Goal: Information Seeking & Learning: Check status

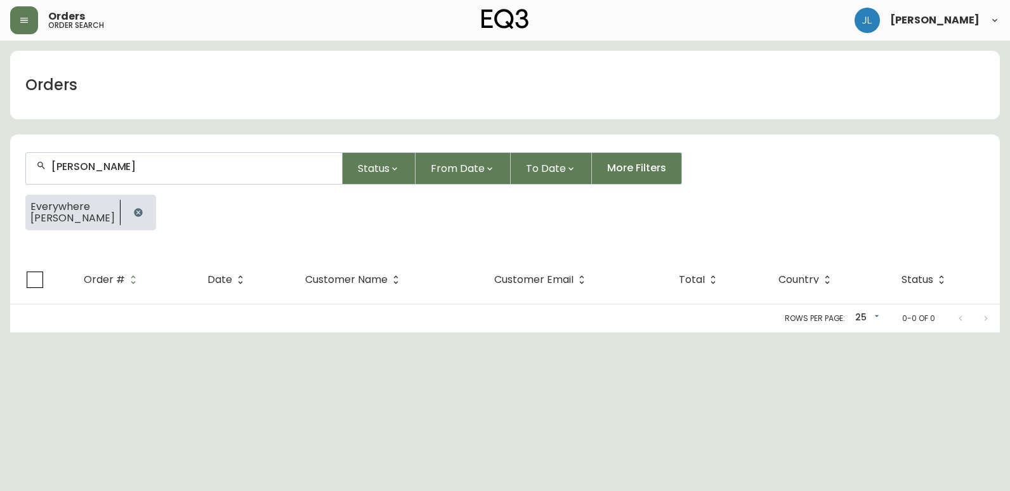
click at [138, 209] on icon "button" at bounding box center [138, 212] width 8 height 8
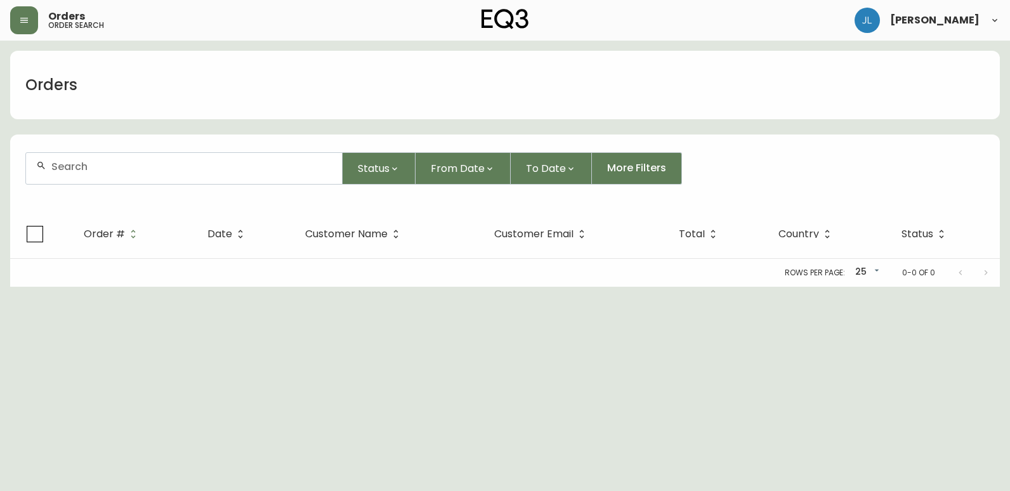
click at [162, 175] on div at bounding box center [184, 168] width 316 height 31
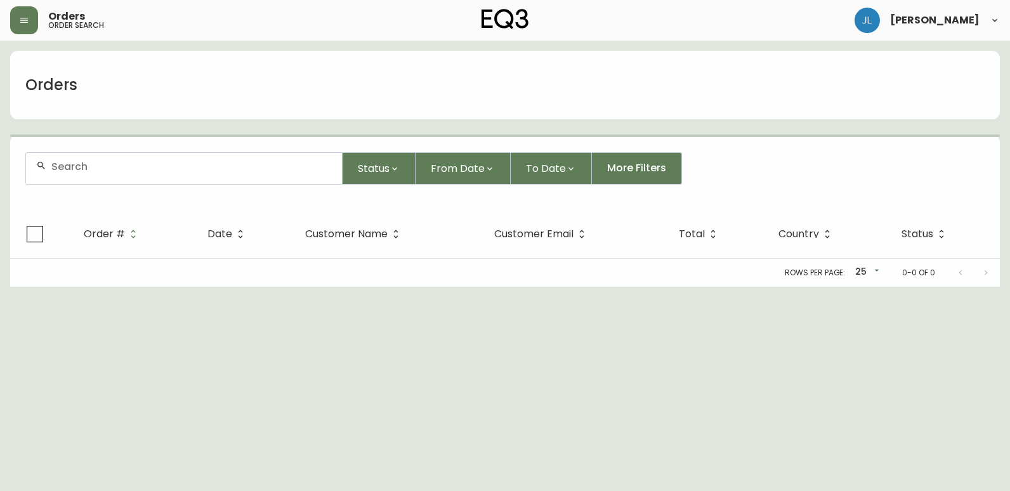
paste input "4133293"
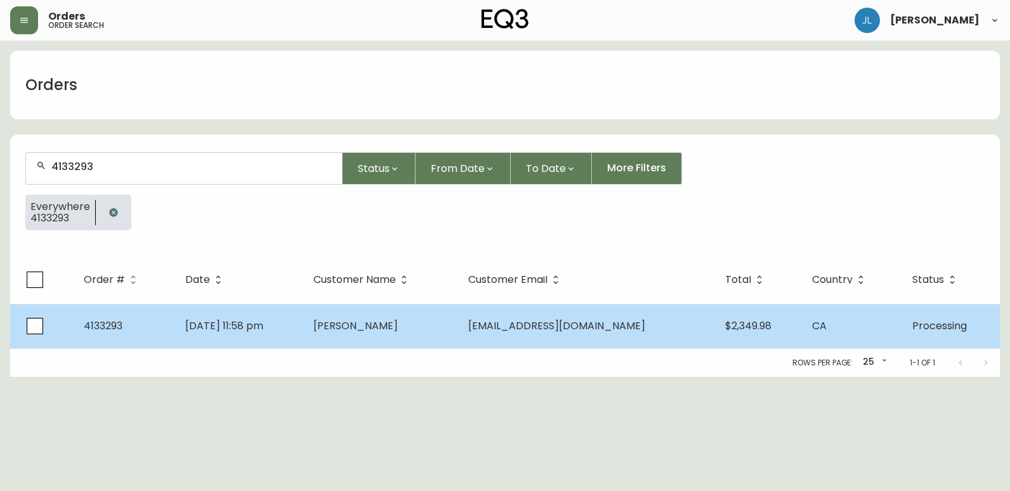
type input "4133293"
click at [166, 334] on td "4133293" at bounding box center [125, 326] width 102 height 44
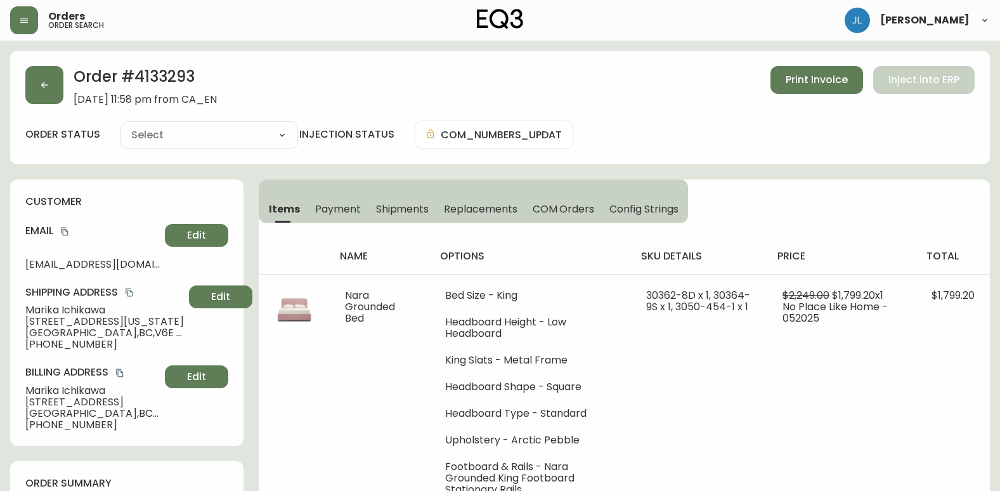
type input "Processing"
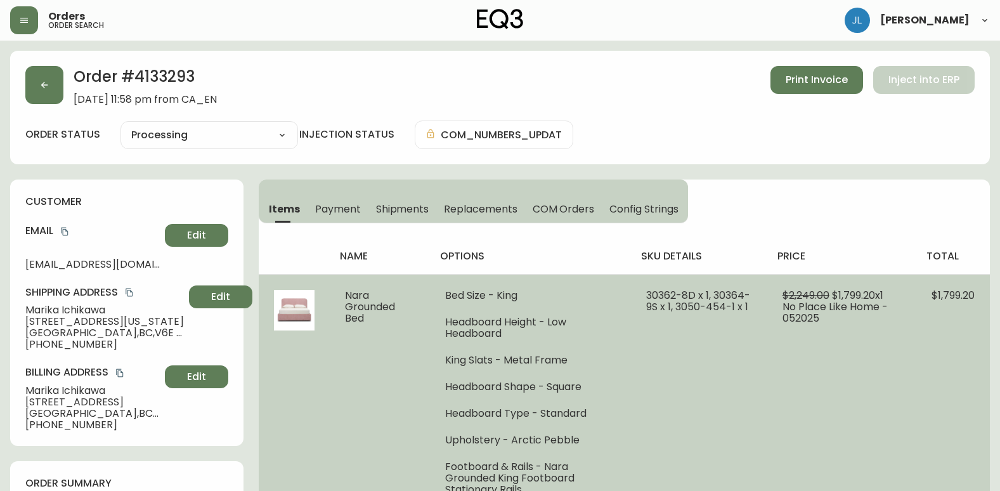
select select "PROCESSING"
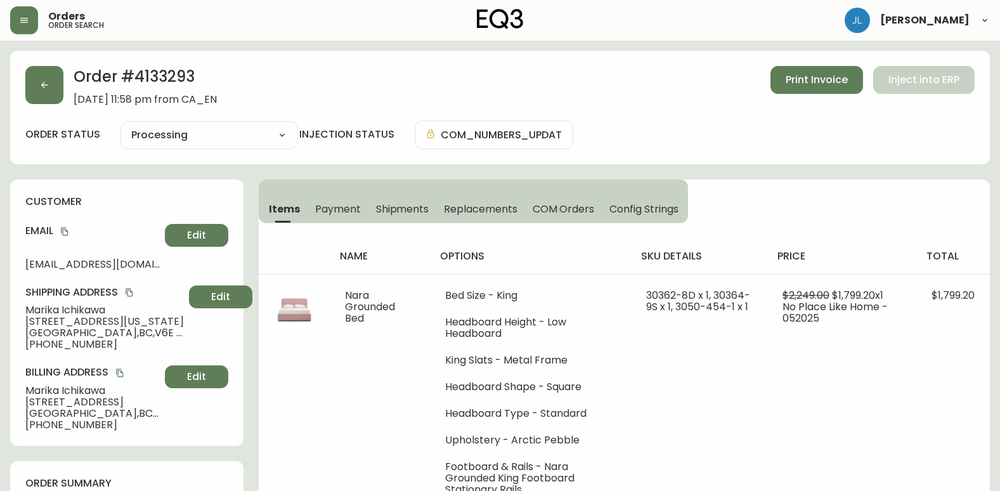
click at [410, 210] on span "Shipments" at bounding box center [402, 208] width 53 height 13
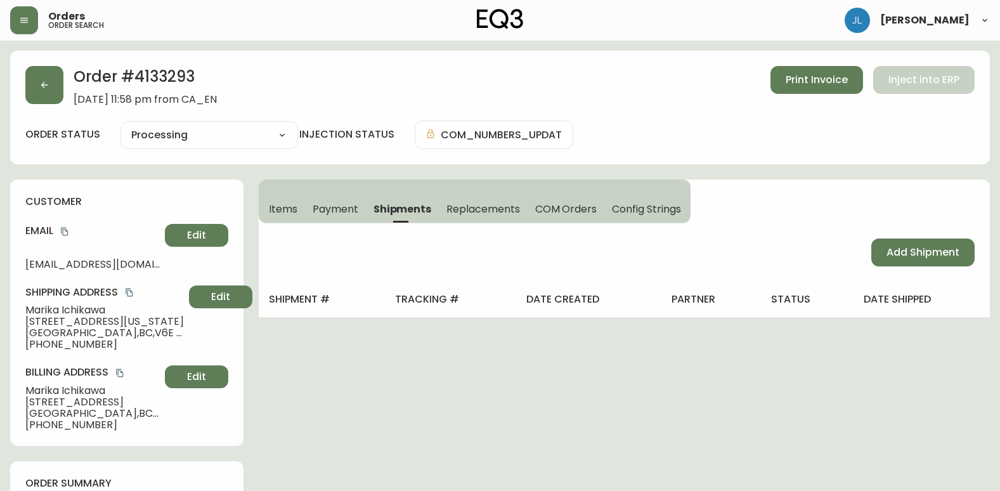
click at [344, 207] on span "Payment" at bounding box center [336, 208] width 46 height 13
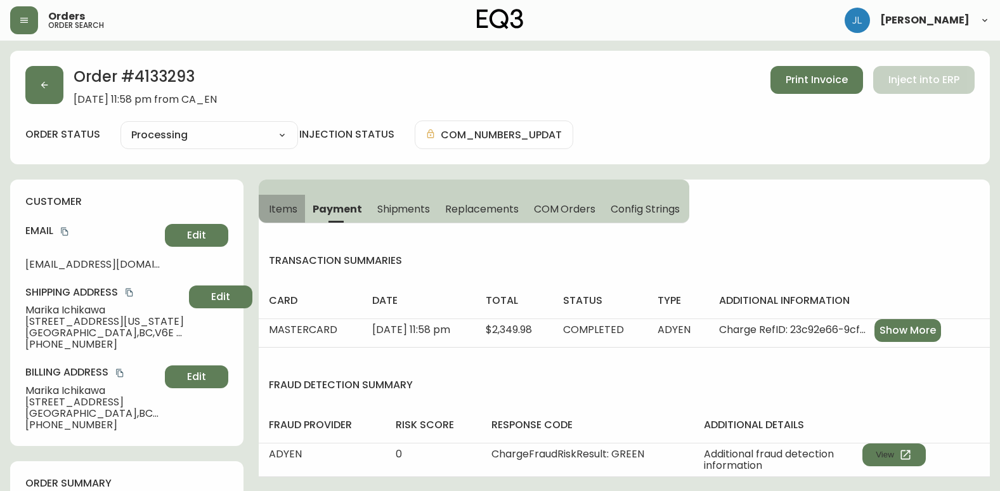
click at [279, 210] on span "Items" at bounding box center [283, 208] width 29 height 13
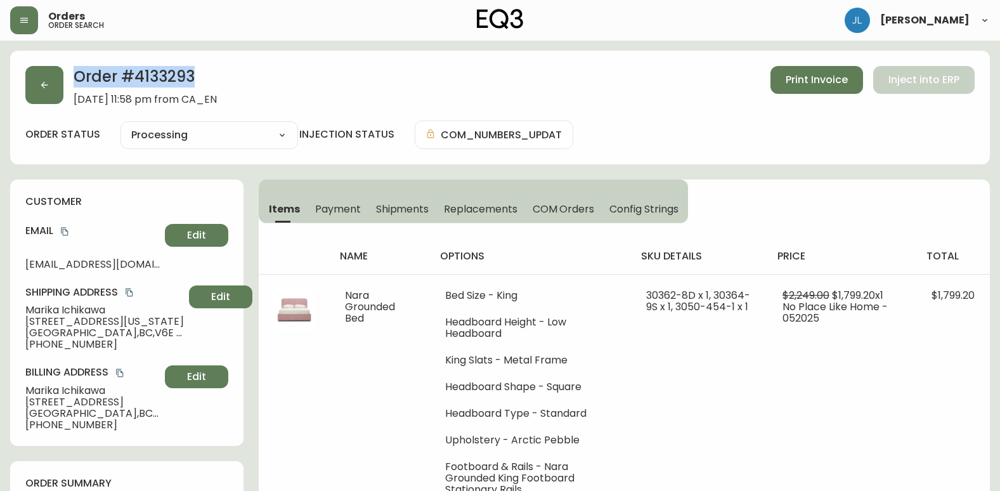
drag, startPoint x: 203, startPoint y: 77, endPoint x: 75, endPoint y: 80, distance: 127.6
click at [75, 80] on h2 "Order # 4133293" at bounding box center [145, 80] width 143 height 28
copy h2 "Order # 4133293"
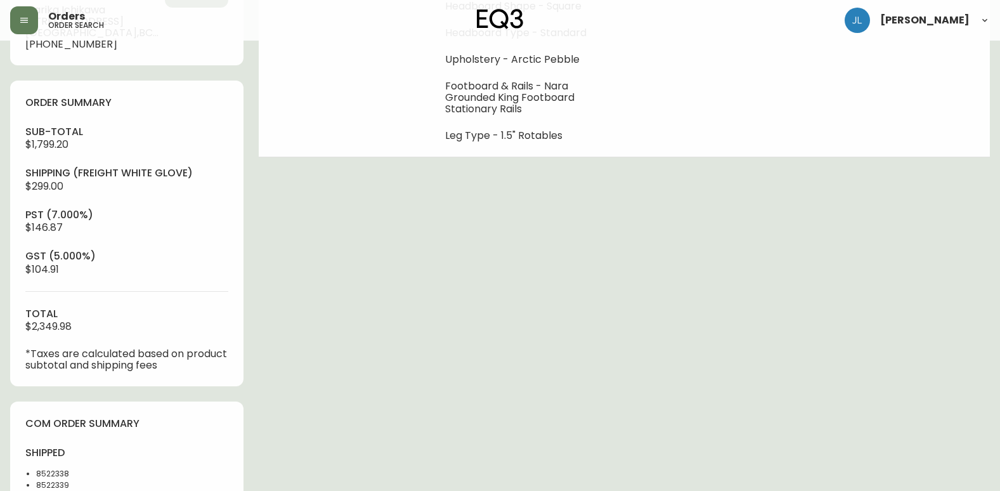
scroll to position [508, 0]
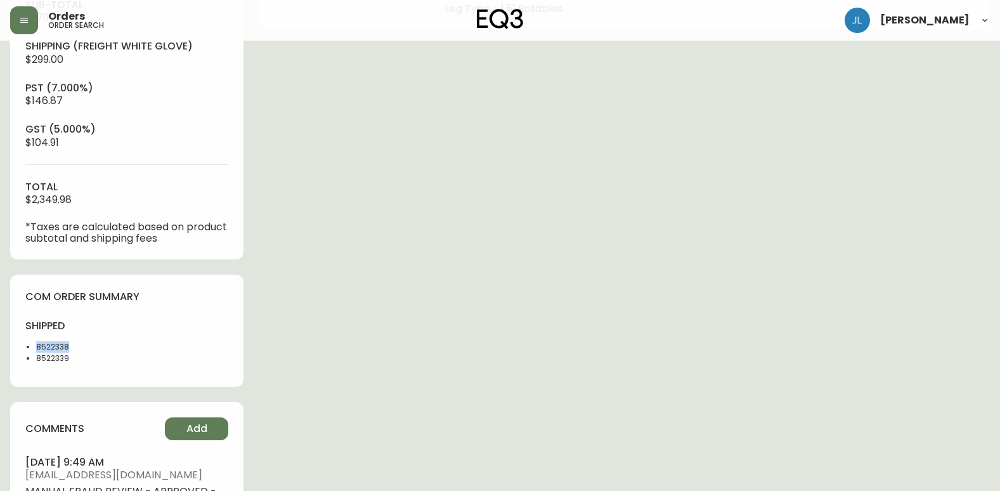
drag, startPoint x: 61, startPoint y: 344, endPoint x: 30, endPoint y: 346, distance: 31.1
click at [30, 346] on ul "8522338 8522339" at bounding box center [72, 352] width 94 height 23
copy li "8522338"
click at [868, 214] on div "Order # 4133293 [DATE] 11:58 pm from CA_EN Print Invoice Inject into ERP order …" at bounding box center [500, 85] width 980 height 1084
click at [868, 258] on div "Order # 4133293 [DATE] 11:58 pm from CA_EN Print Invoice Inject into ERP order …" at bounding box center [500, 85] width 980 height 1084
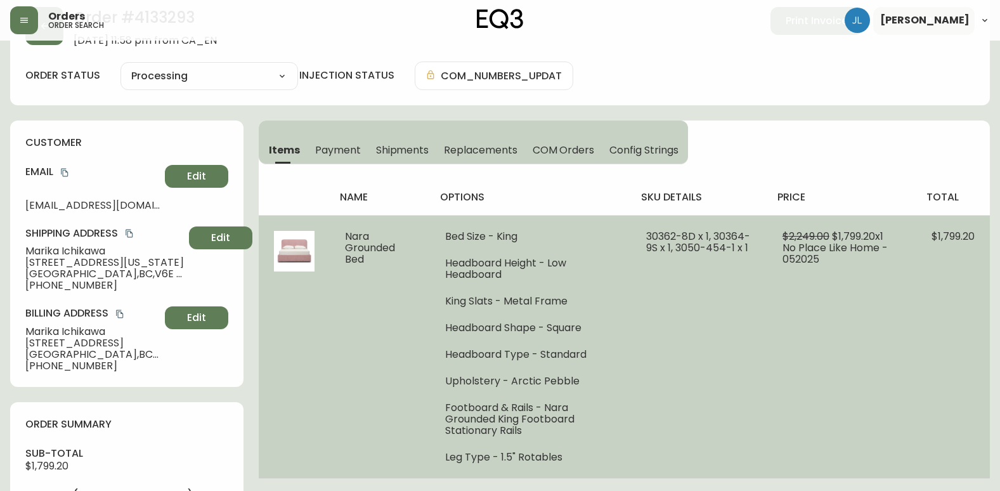
scroll to position [0, 0]
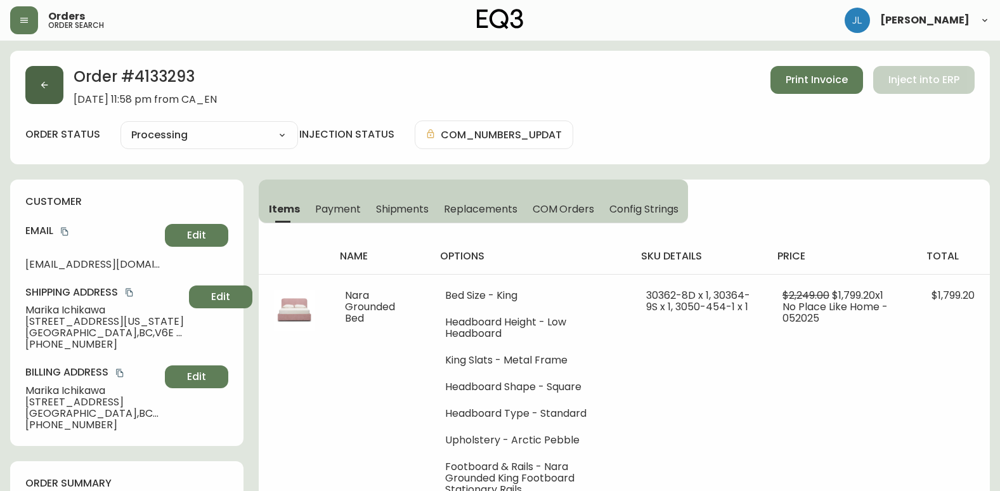
click at [45, 91] on button "button" at bounding box center [44, 85] width 38 height 38
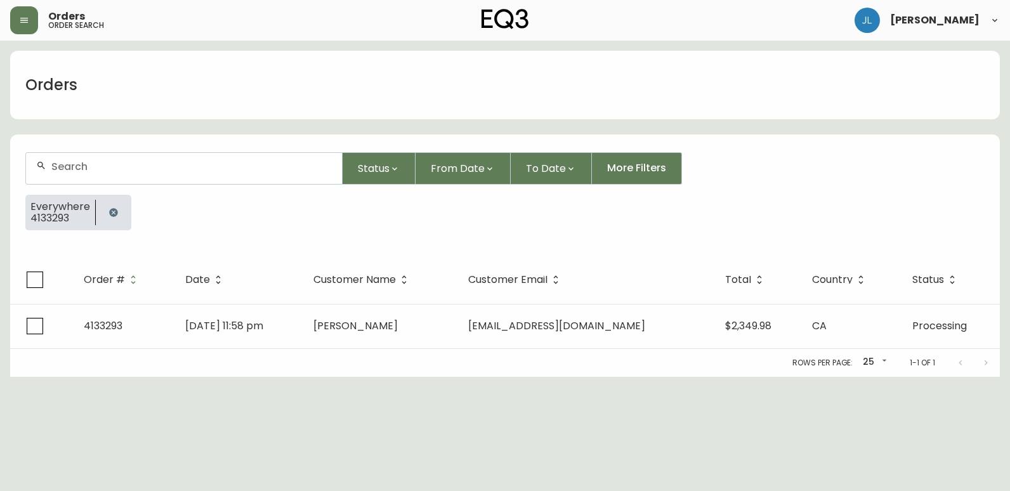
click at [114, 211] on icon "button" at bounding box center [113, 212] width 8 height 8
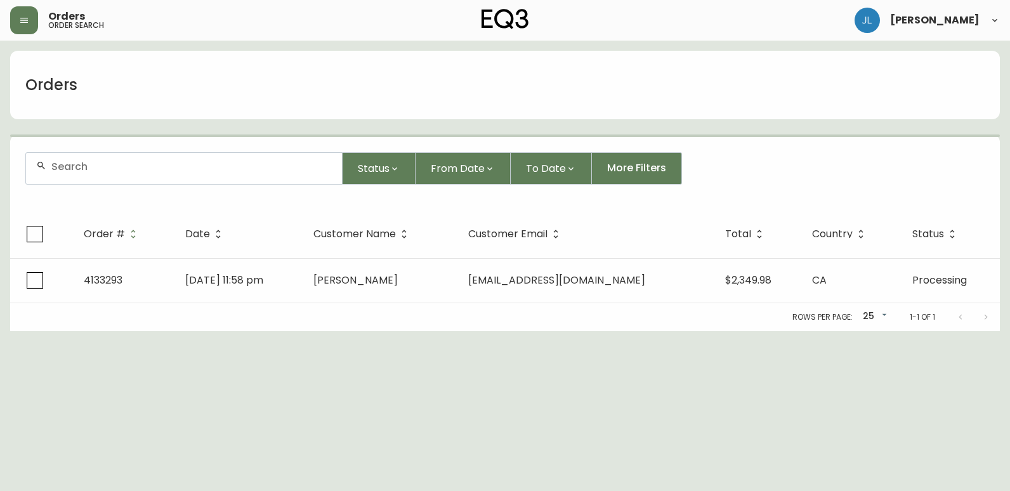
click at [116, 176] on div at bounding box center [184, 168] width 316 height 31
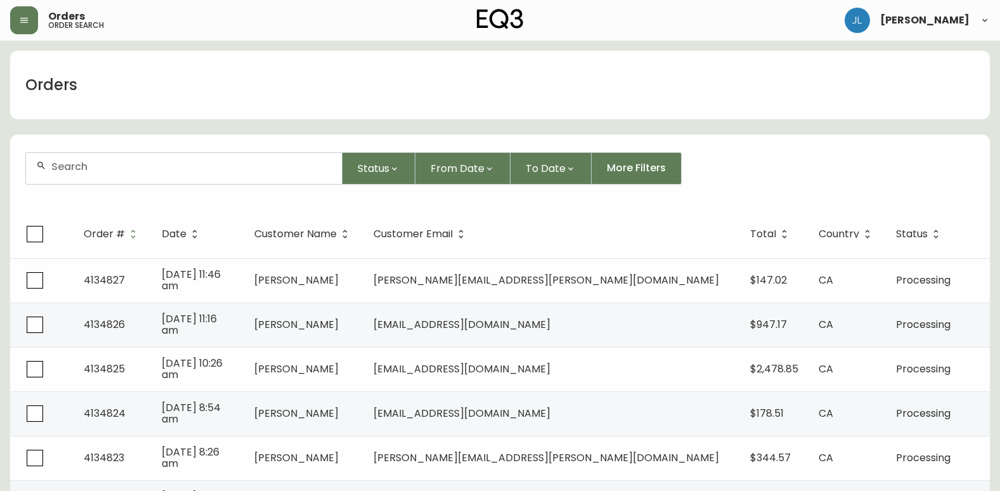
paste input "[EMAIL_ADDRESS][DOMAIN_NAME]"
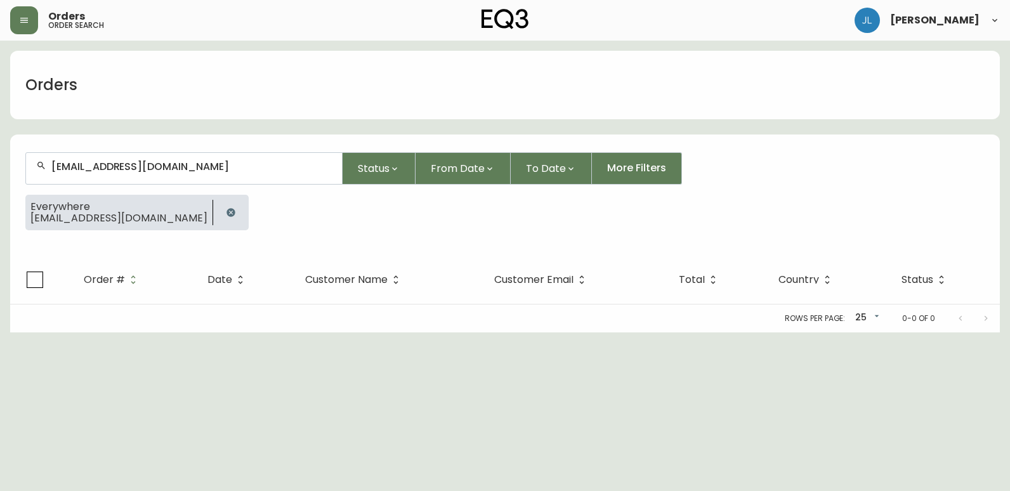
type input "[EMAIL_ADDRESS][DOMAIN_NAME]"
click at [218, 206] on button "button" at bounding box center [230, 212] width 25 height 25
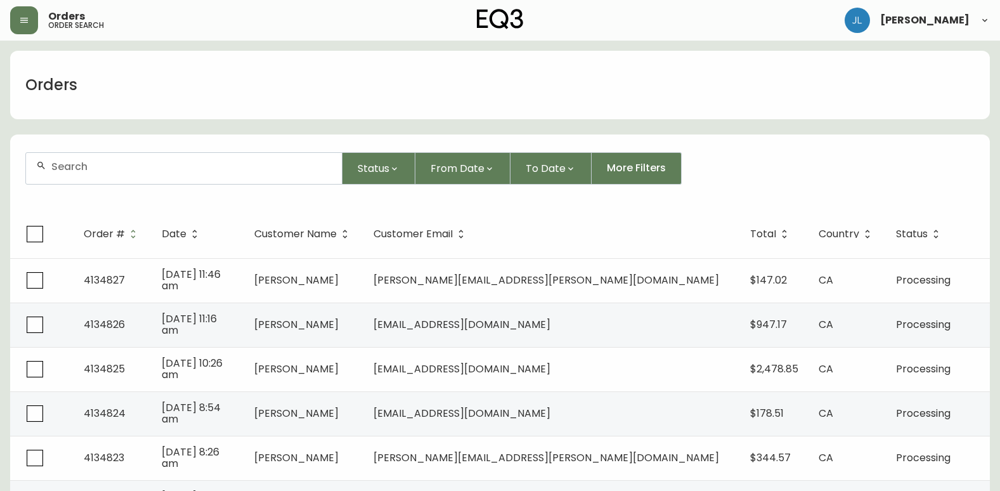
drag, startPoint x: 6, startPoint y: 26, endPoint x: 27, endPoint y: 0, distance: 33.8
click at [6, 26] on header "Orders order search [PERSON_NAME]" at bounding box center [500, 20] width 1000 height 41
